Goal: Information Seeking & Learning: Understand process/instructions

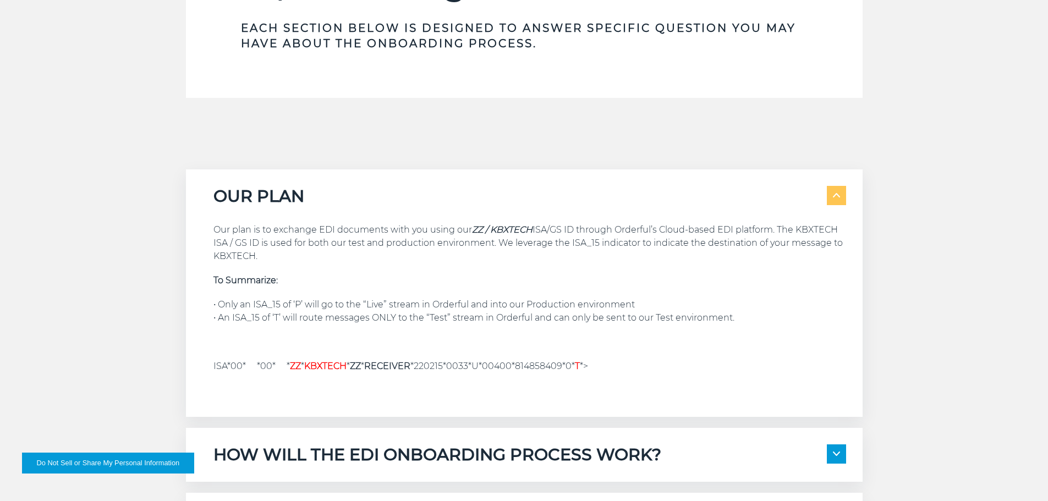
scroll to position [825, 0]
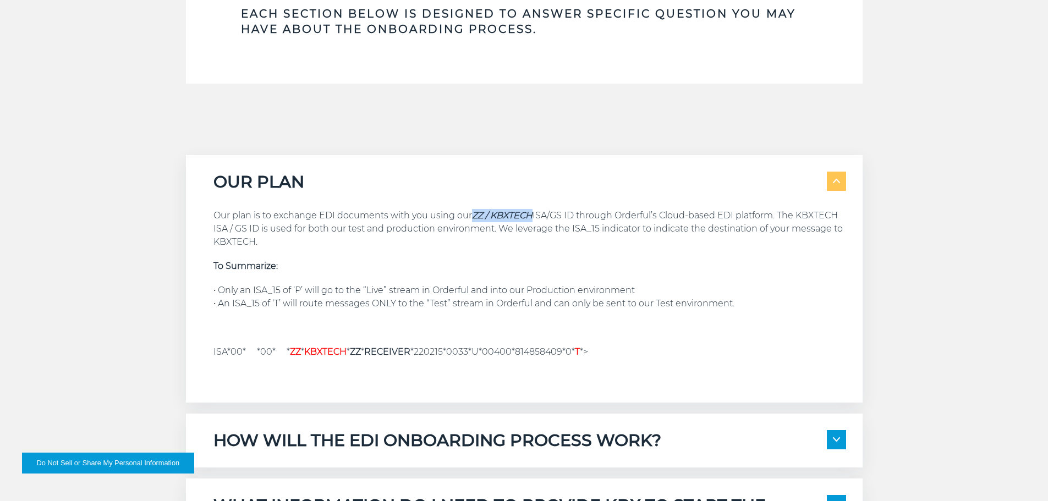
drag, startPoint x: 472, startPoint y: 213, endPoint x: 533, endPoint y: 214, distance: 61.6
click at [533, 214] on p "Our plan is to exchange EDI documents with you using our ZZ / KBXTECH ISA/GS ID…" at bounding box center [529, 229] width 633 height 40
copy em "ZZ / KBXTECH"
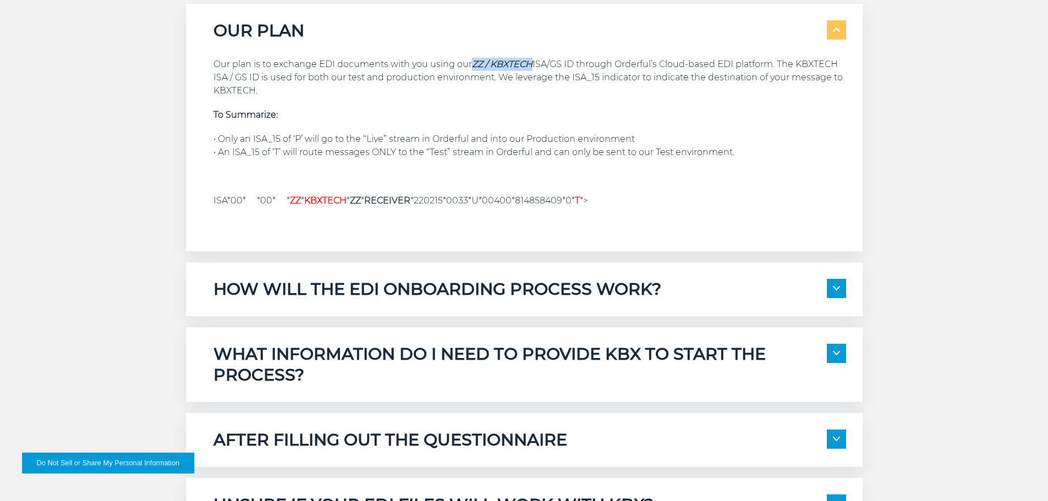
scroll to position [1045, 0]
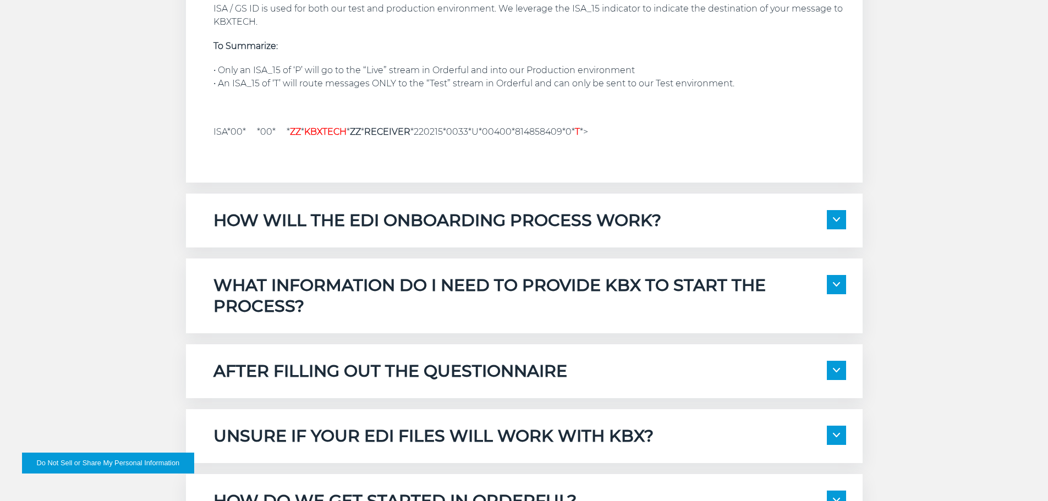
click at [399, 221] on h5 "HOW WILL THE EDI ONBOARDING PROCESS WORK?" at bounding box center [437, 220] width 448 height 21
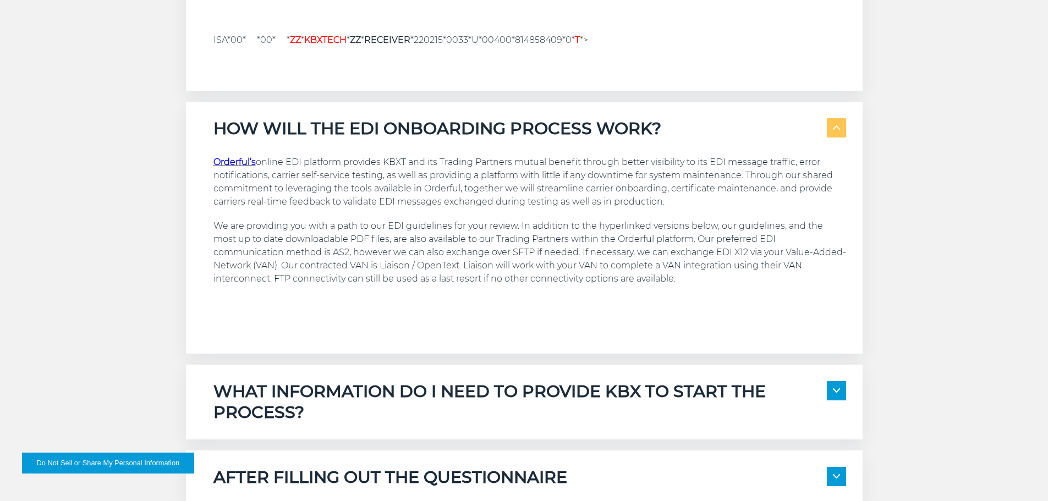
scroll to position [1210, 0]
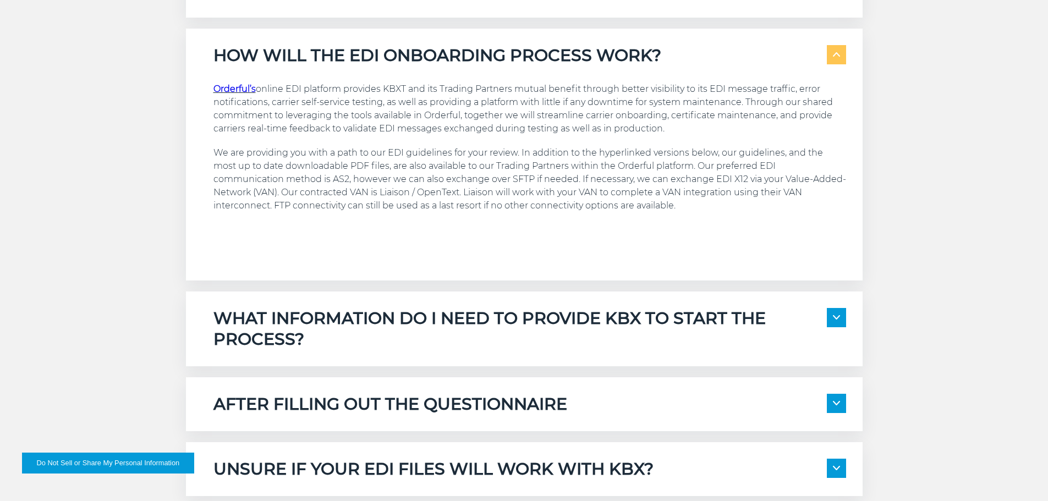
click at [430, 338] on h5 "WHAT INFORMATION DO I NEED TO PROVIDE KBX TO START THE PROCESS?" at bounding box center [519, 329] width 613 height 42
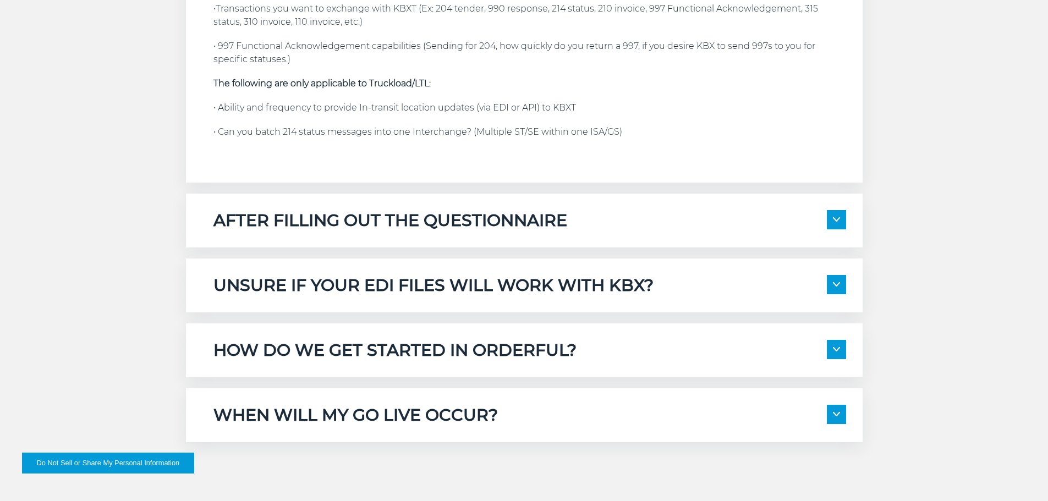
scroll to position [1761, 0]
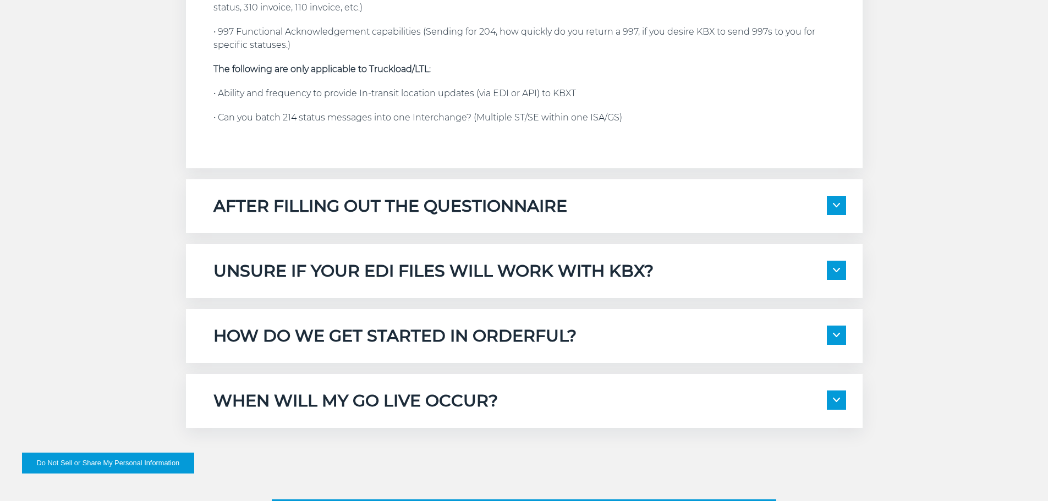
click at [399, 196] on h5 "AFTER FILLING OUT THE QUESTIONNAIRE" at bounding box center [390, 206] width 354 height 21
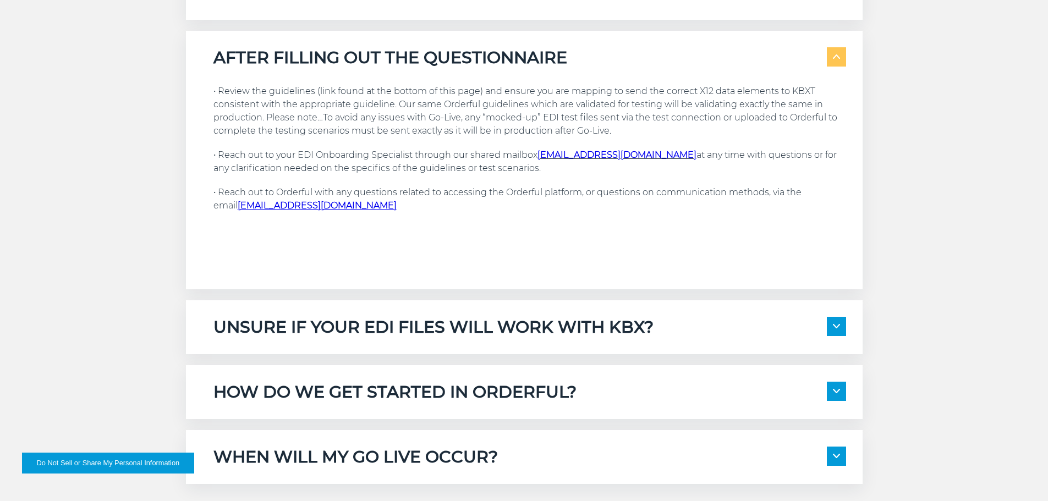
scroll to position [1981, 0]
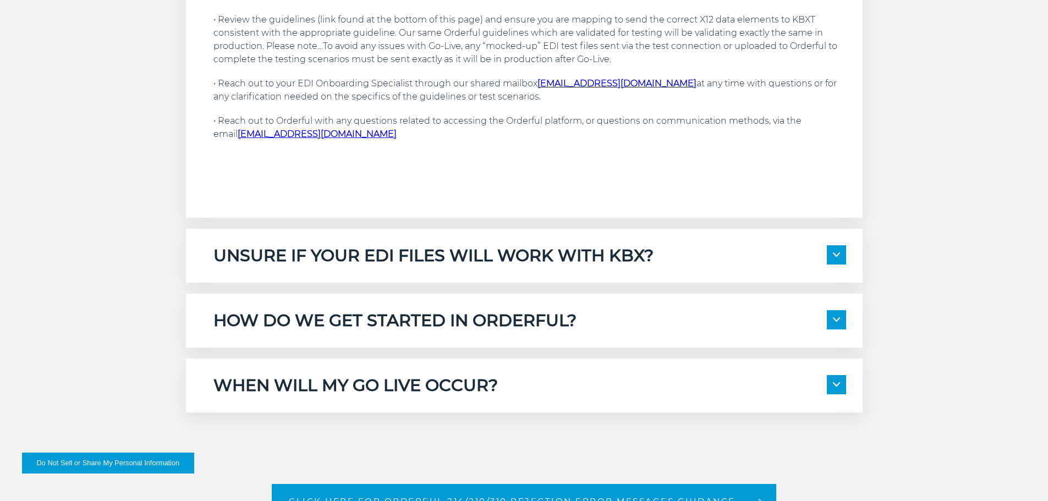
click at [355, 245] on h5 "UNSURE IF YOUR EDI FILES WILL WORK WITH KBX?" at bounding box center [433, 255] width 440 height 21
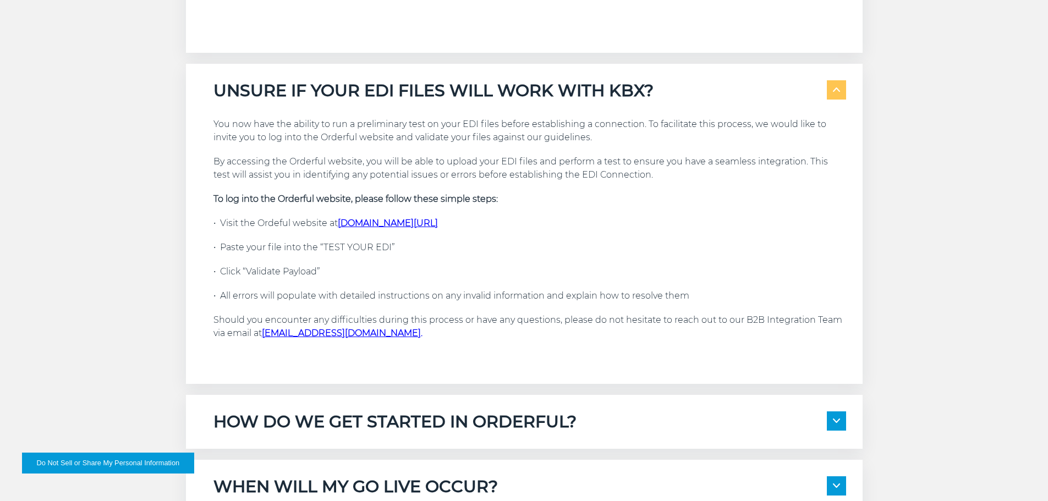
scroll to position [2201, 0]
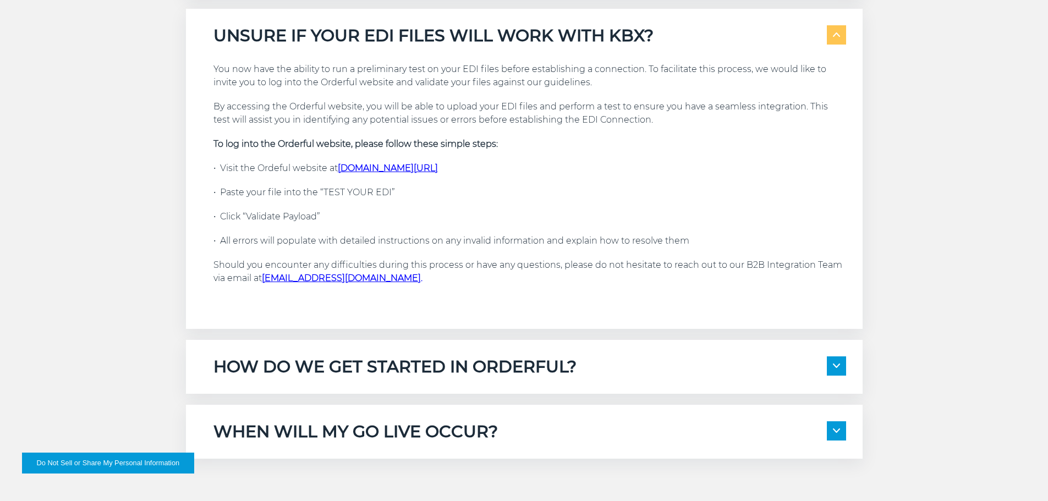
click at [276, 357] on h5 "HOW DO WE GET STARTED IN ORDERFUL?" at bounding box center [394, 367] width 363 height 21
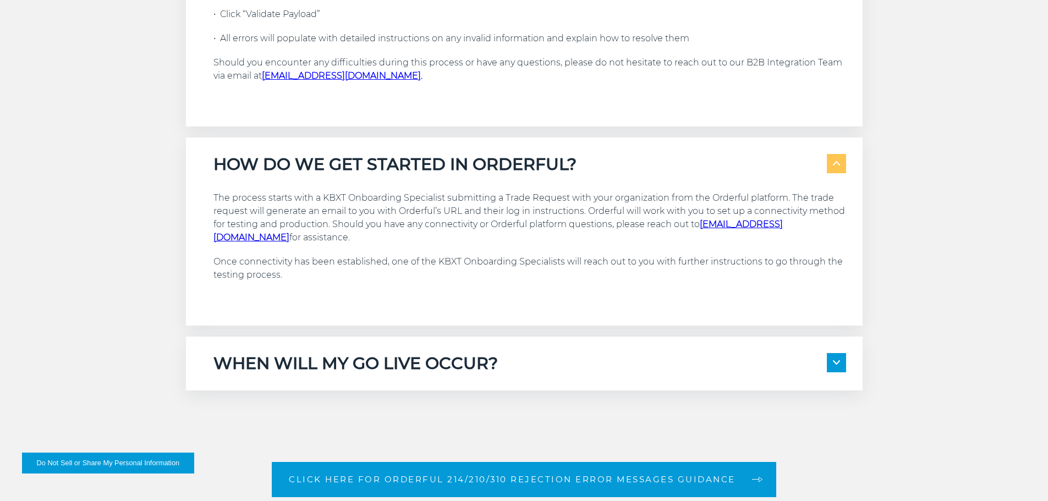
scroll to position [2421, 0]
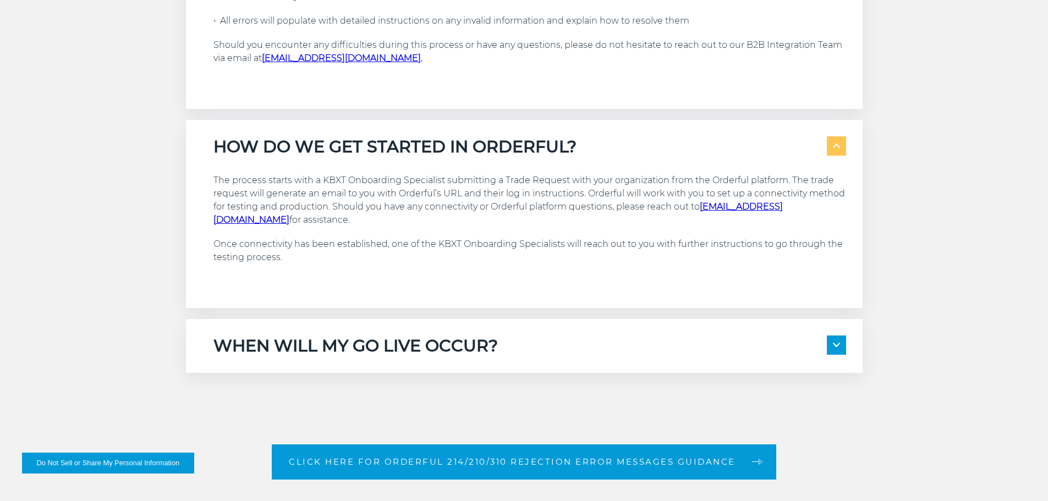
click at [284, 344] on div "WHEN WILL MY GO LIVE OCCUR? We expect to test all scenarios in the Orderful pla…" at bounding box center [524, 346] width 677 height 54
click at [291, 336] on h5 "WHEN WILL MY GO LIVE OCCUR?" at bounding box center [355, 346] width 284 height 21
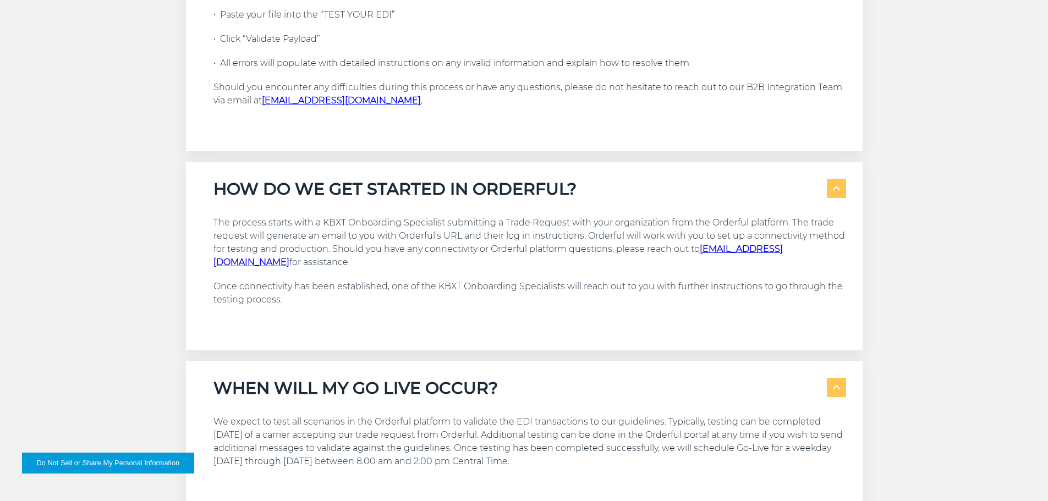
scroll to position [2256, 0]
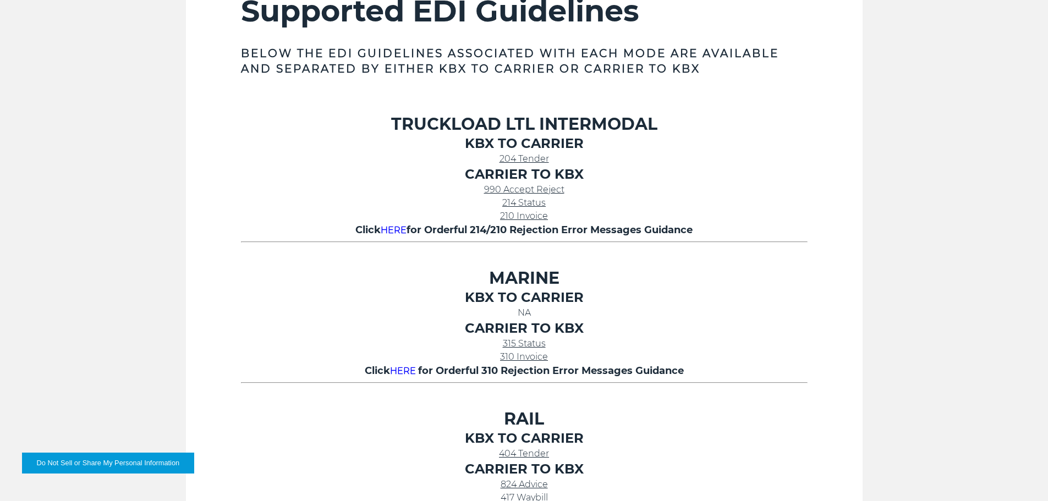
scroll to position [440, 0]
click at [526, 160] on span "204 Tender" at bounding box center [525, 159] width 50 height 10
